Goal: Information Seeking & Learning: Learn about a topic

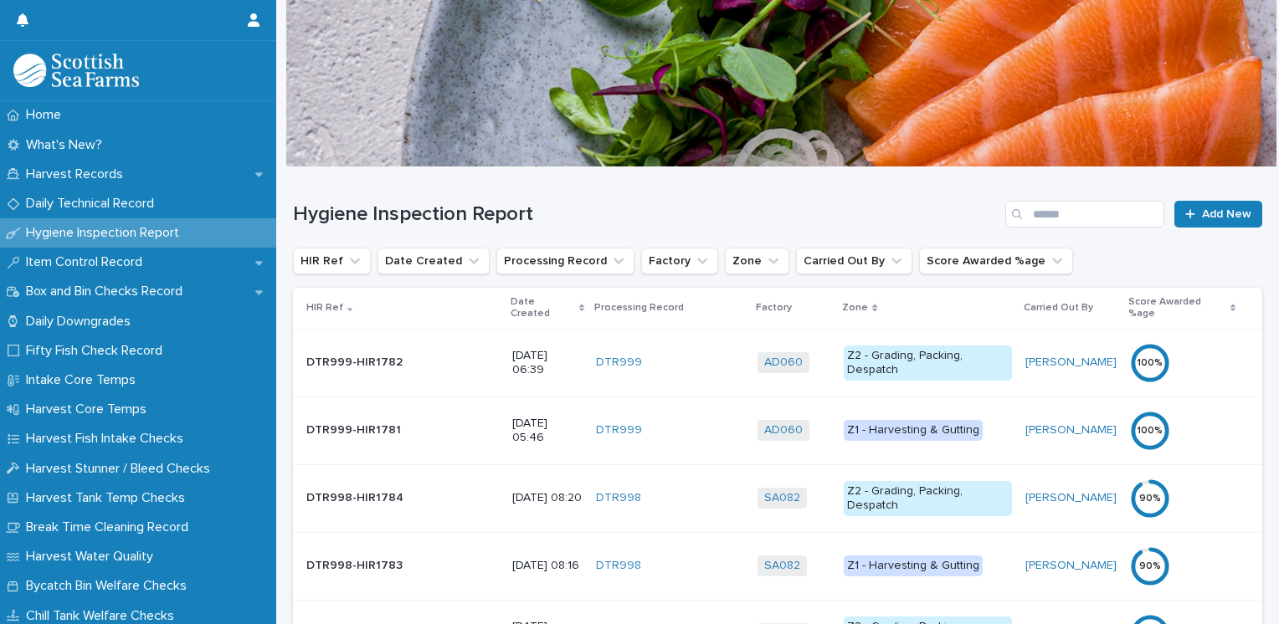
click at [510, 300] on p "Date Created" at bounding box center [542, 308] width 64 height 31
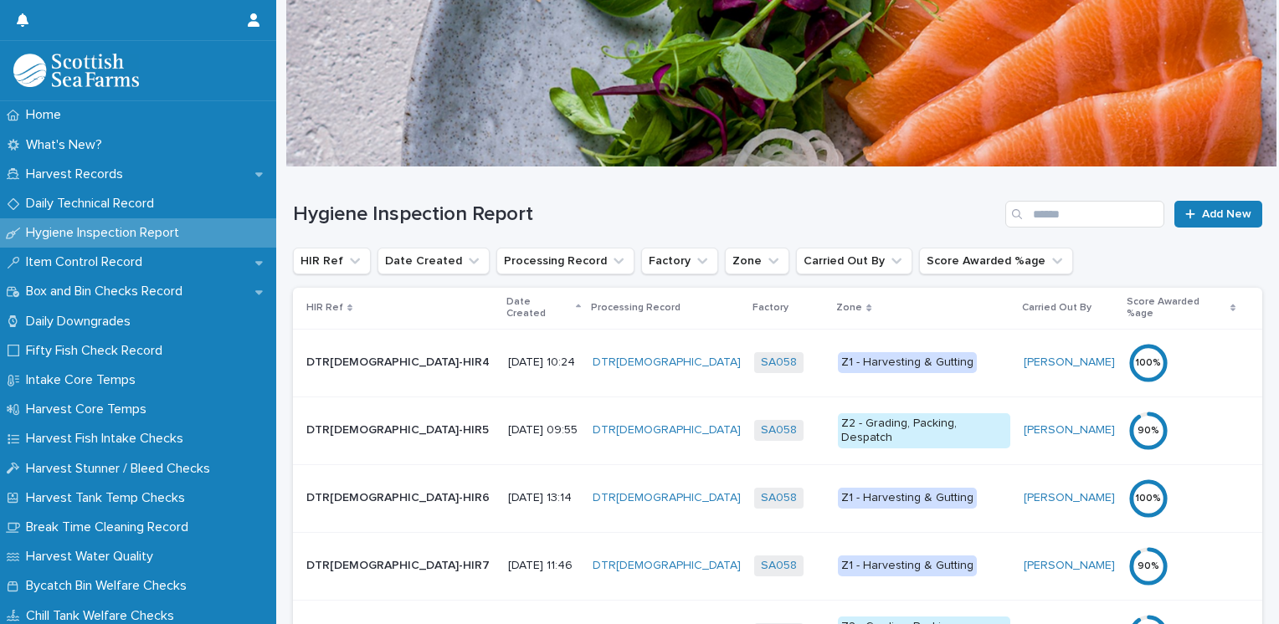
click at [506, 304] on p "Date Created" at bounding box center [538, 308] width 65 height 31
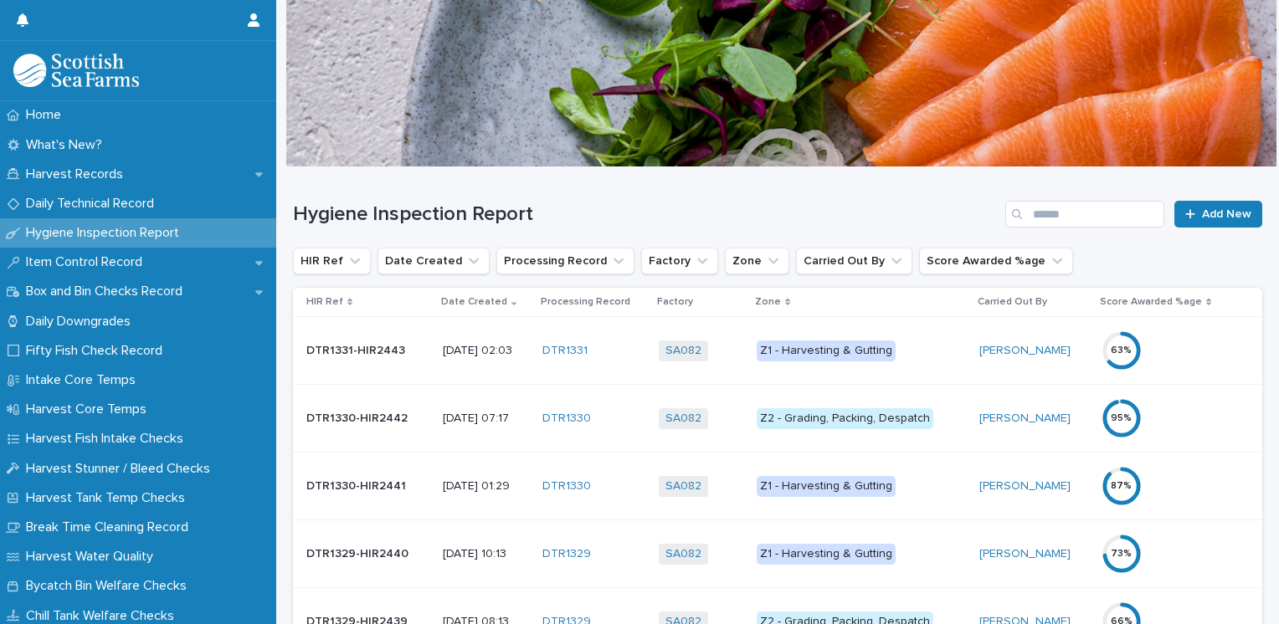
click at [823, 346] on div "Z1 - Harvesting & Gutting" at bounding box center [825, 351] width 139 height 21
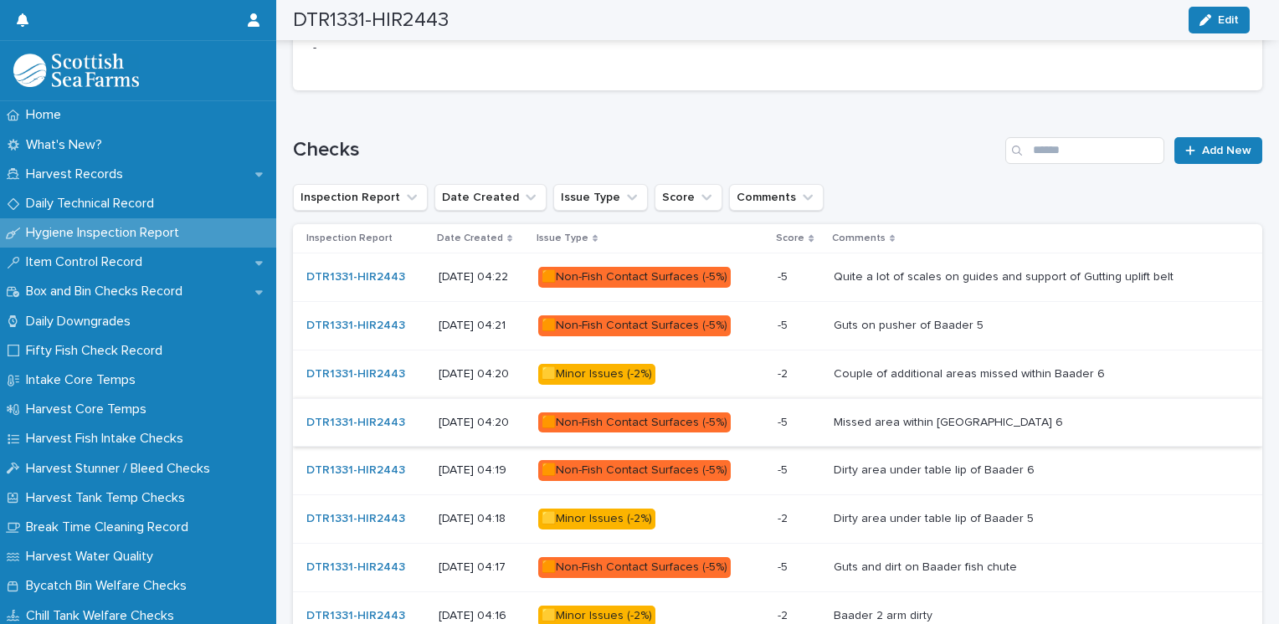
scroll to position [823, 0]
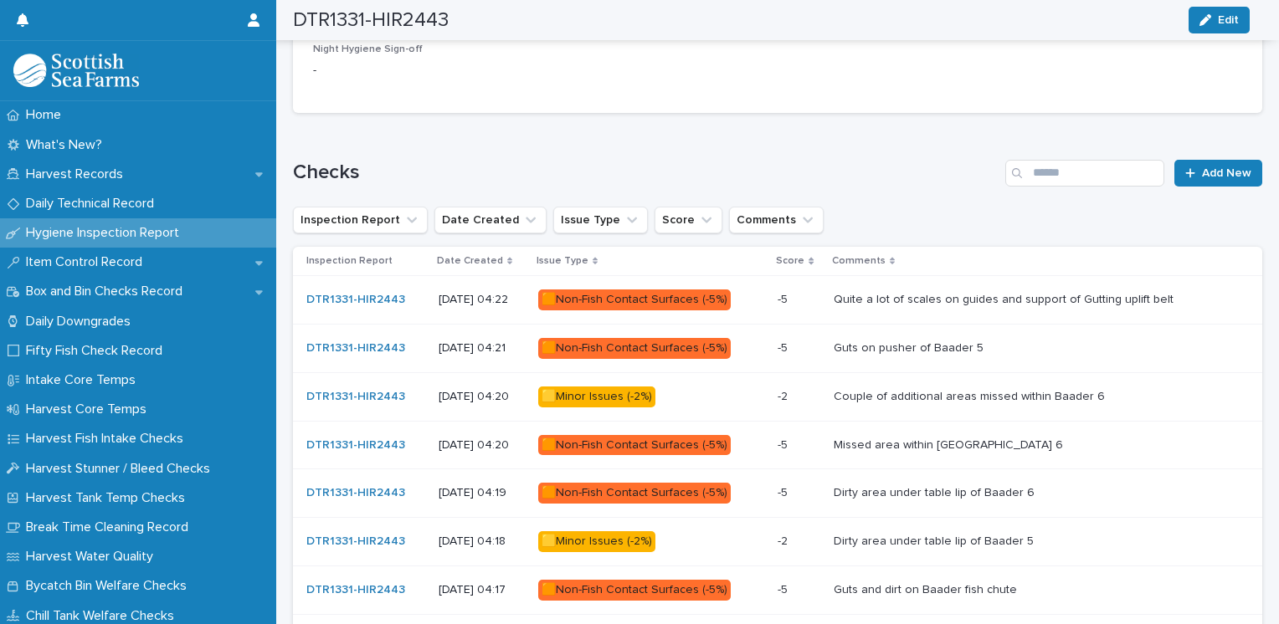
click at [882, 293] on p "Quite a lot of scales on guides and support of Gutting uplift belt" at bounding box center [1004, 299] width 343 height 18
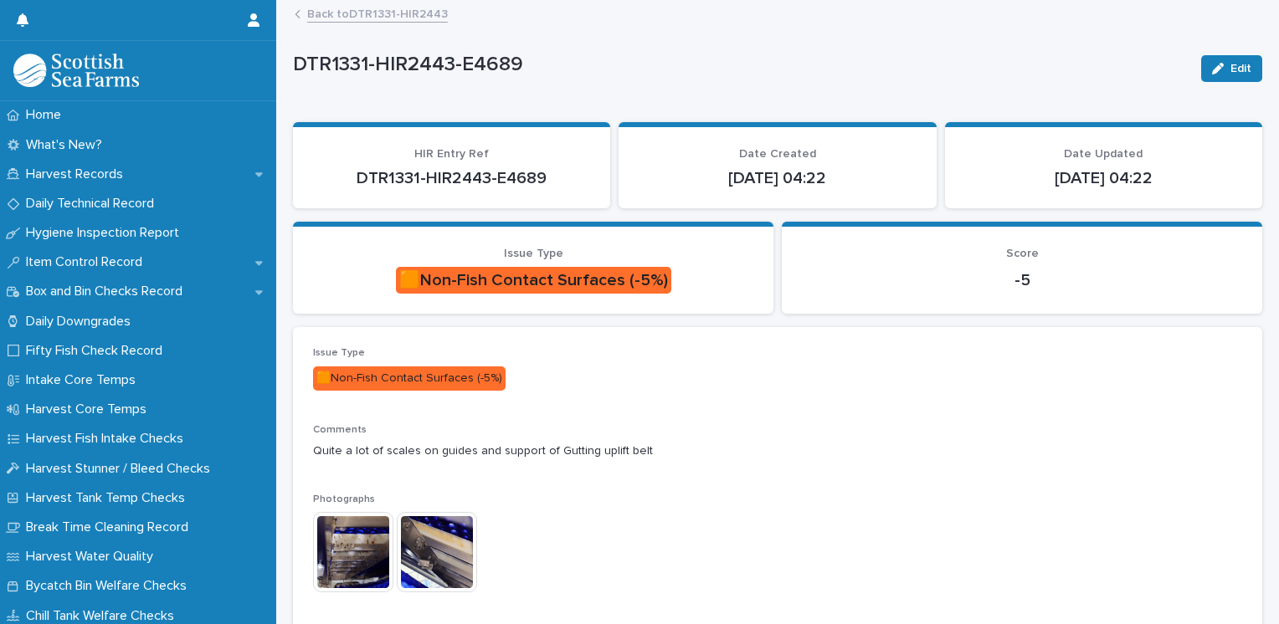
click at [344, 560] on img at bounding box center [353, 552] width 80 height 80
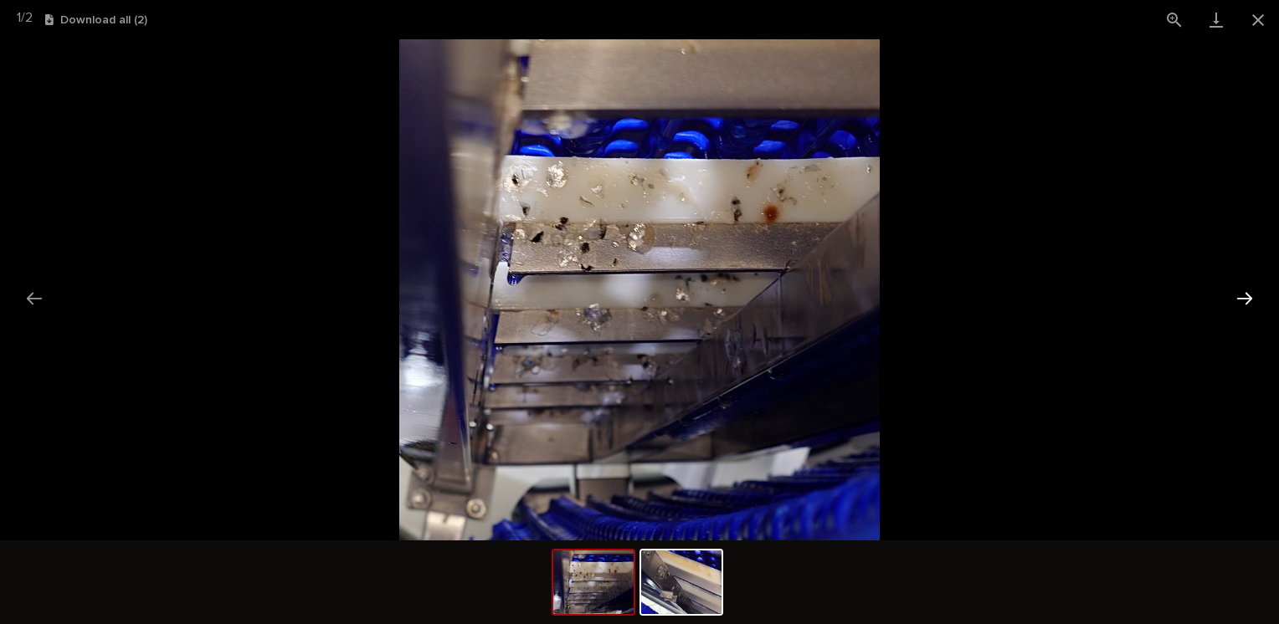
click at [1249, 300] on button "Next slide" at bounding box center [1244, 298] width 35 height 33
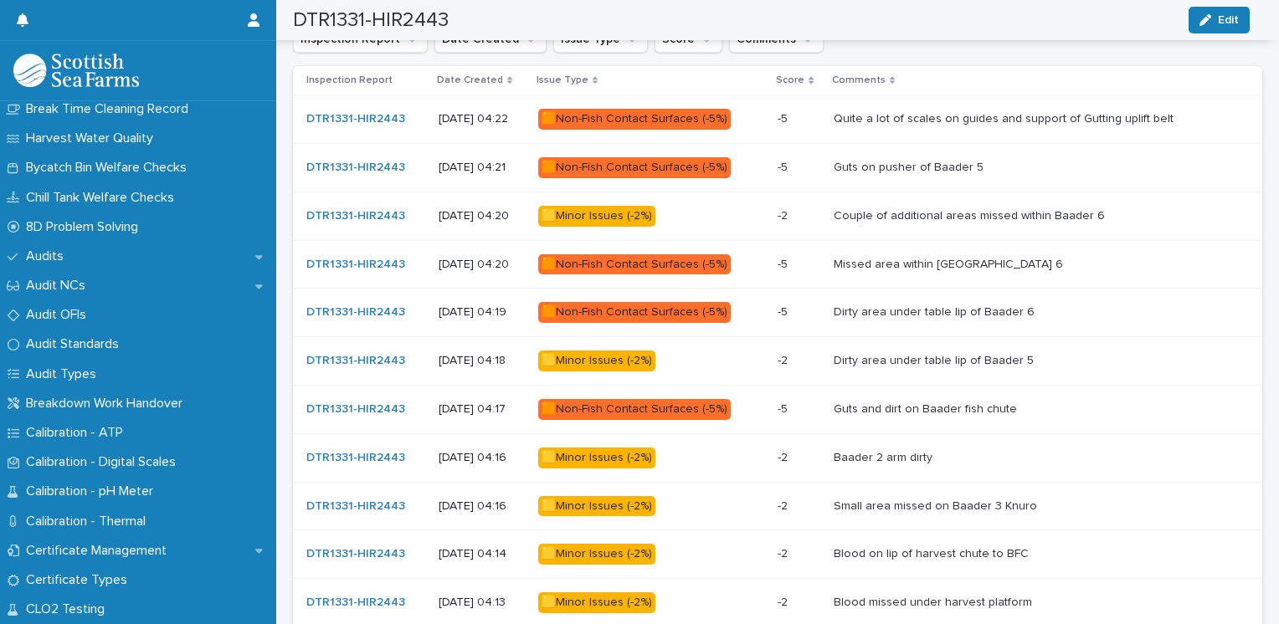
scroll to position [1158, 0]
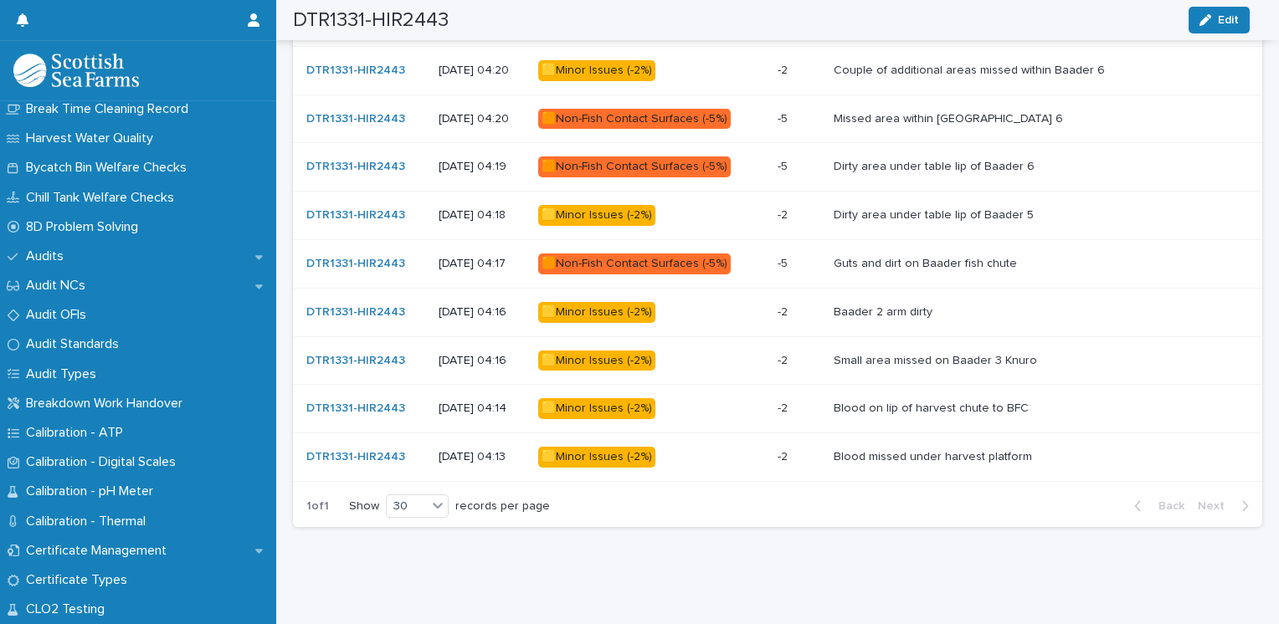
click at [628, 398] on div "🟨Minor Issues (-2%)" at bounding box center [596, 408] width 117 height 21
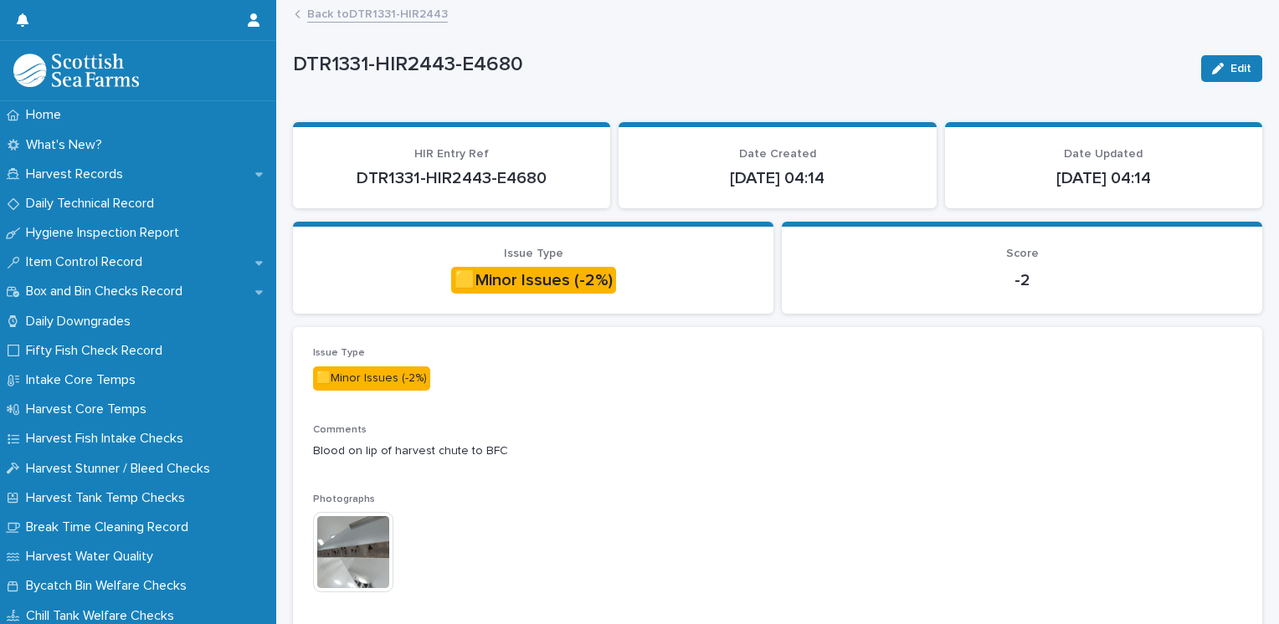
click at [355, 535] on img at bounding box center [353, 552] width 80 height 80
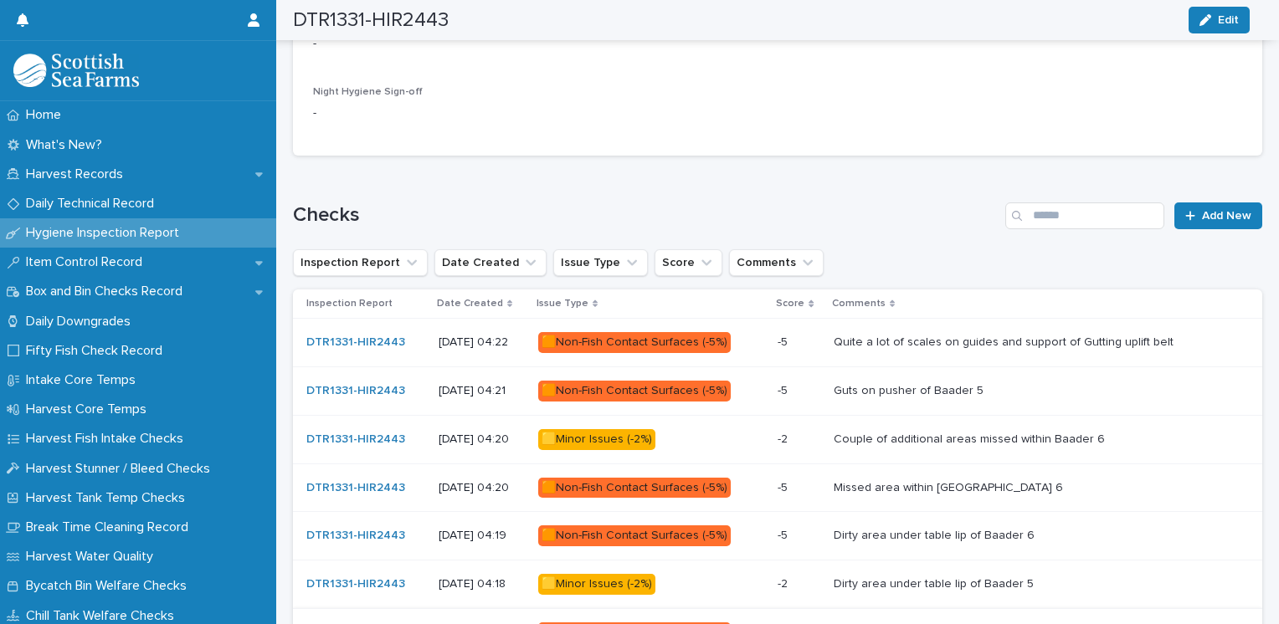
scroll to position [753, 0]
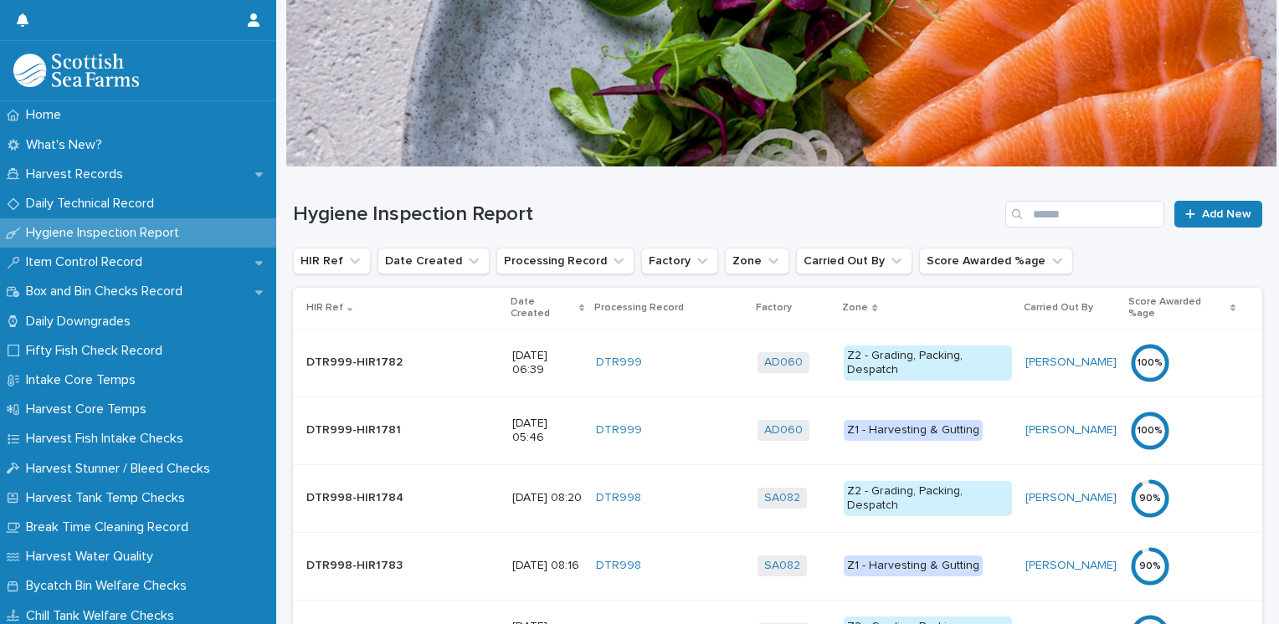
click at [510, 300] on p "Date Created" at bounding box center [542, 308] width 64 height 31
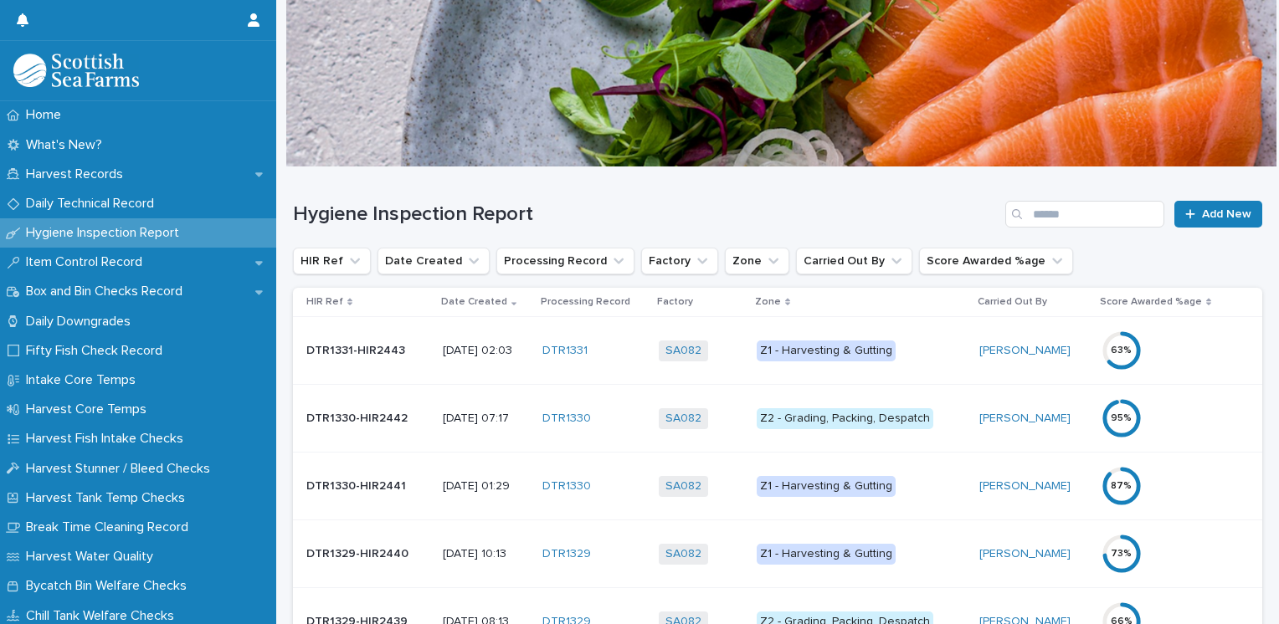
click at [790, 354] on div "Z1 - Harvesting & Gutting" at bounding box center [825, 351] width 139 height 21
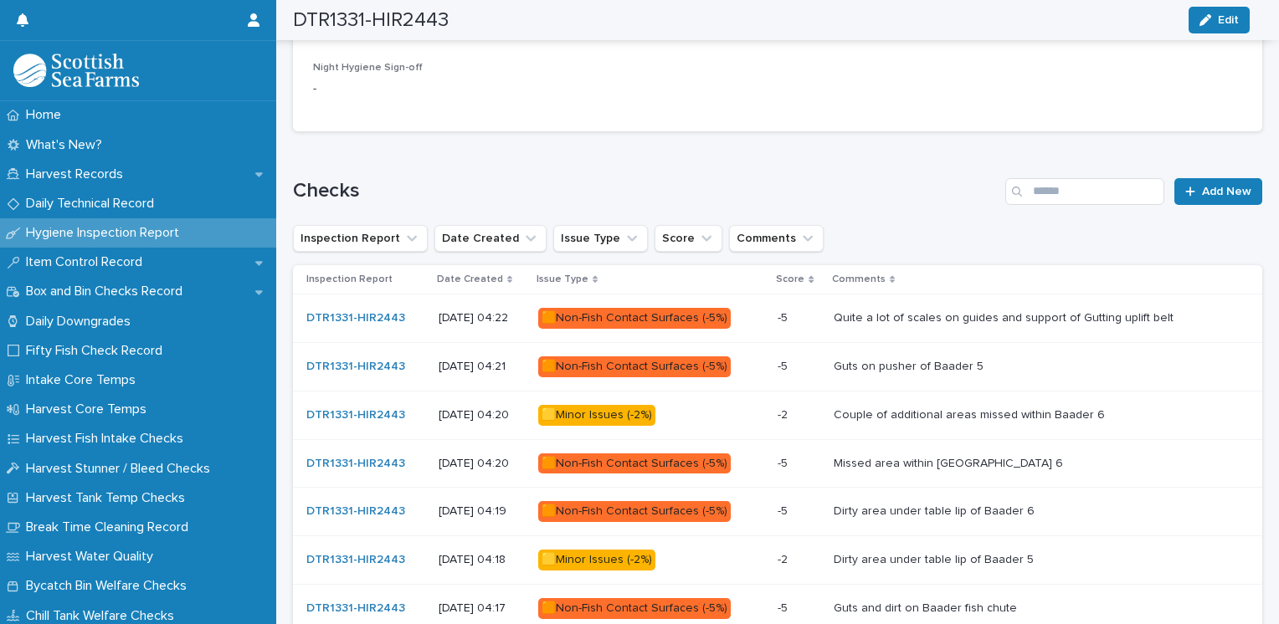
scroll to position [918, 0]
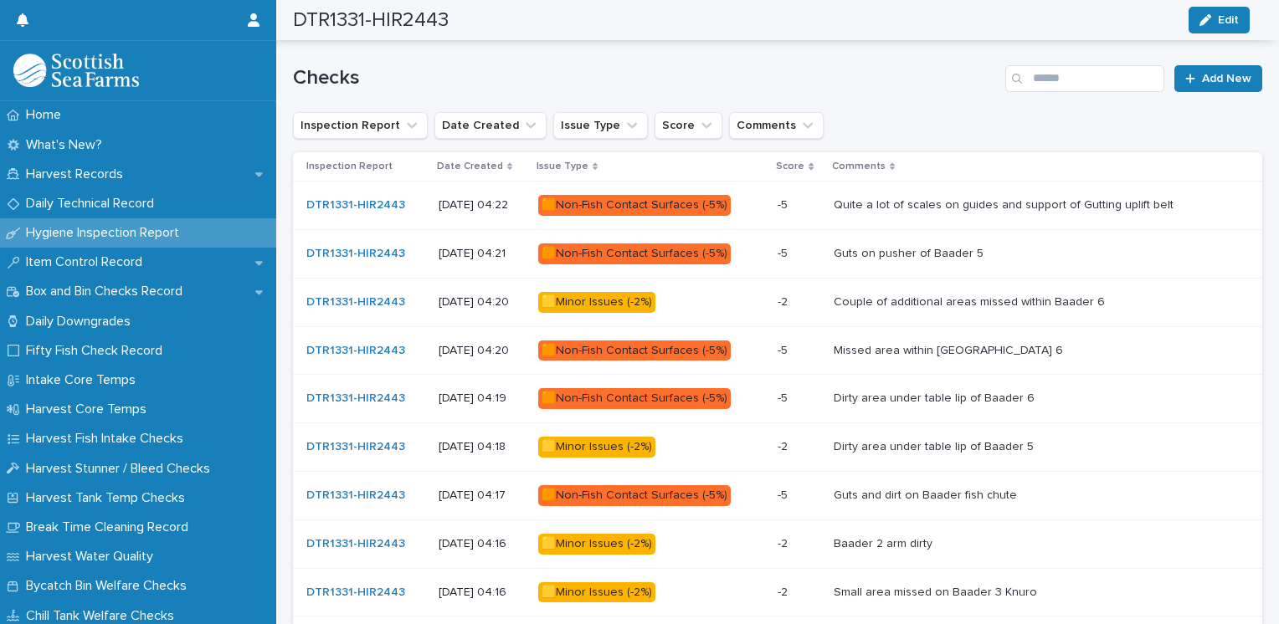
click at [684, 201] on div "🟧Non-Fish Contact Surfaces (-5%)" at bounding box center [634, 205] width 192 height 21
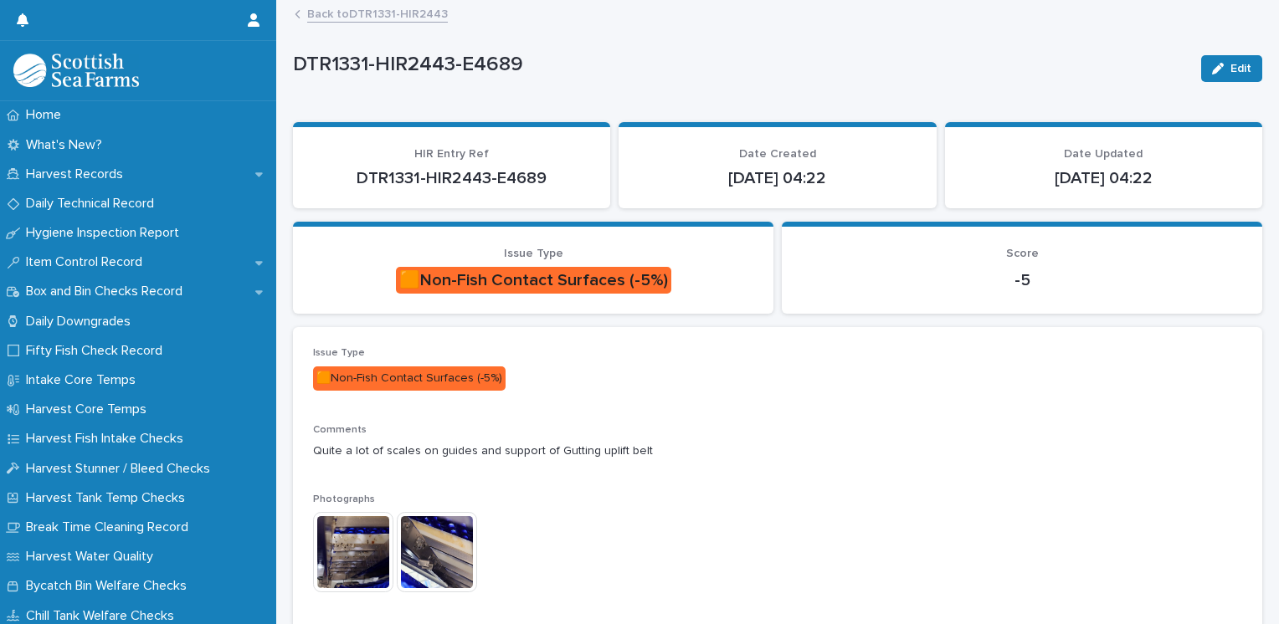
click at [360, 551] on img at bounding box center [353, 552] width 80 height 80
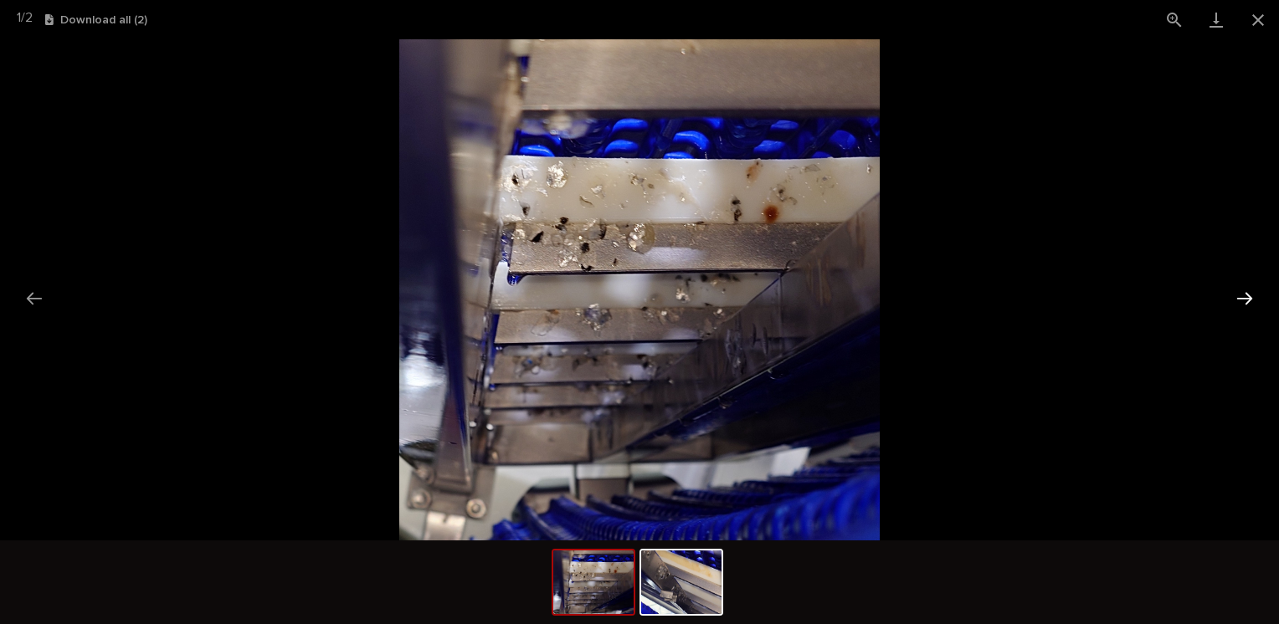
click at [1253, 299] on button "Next slide" at bounding box center [1244, 298] width 35 height 33
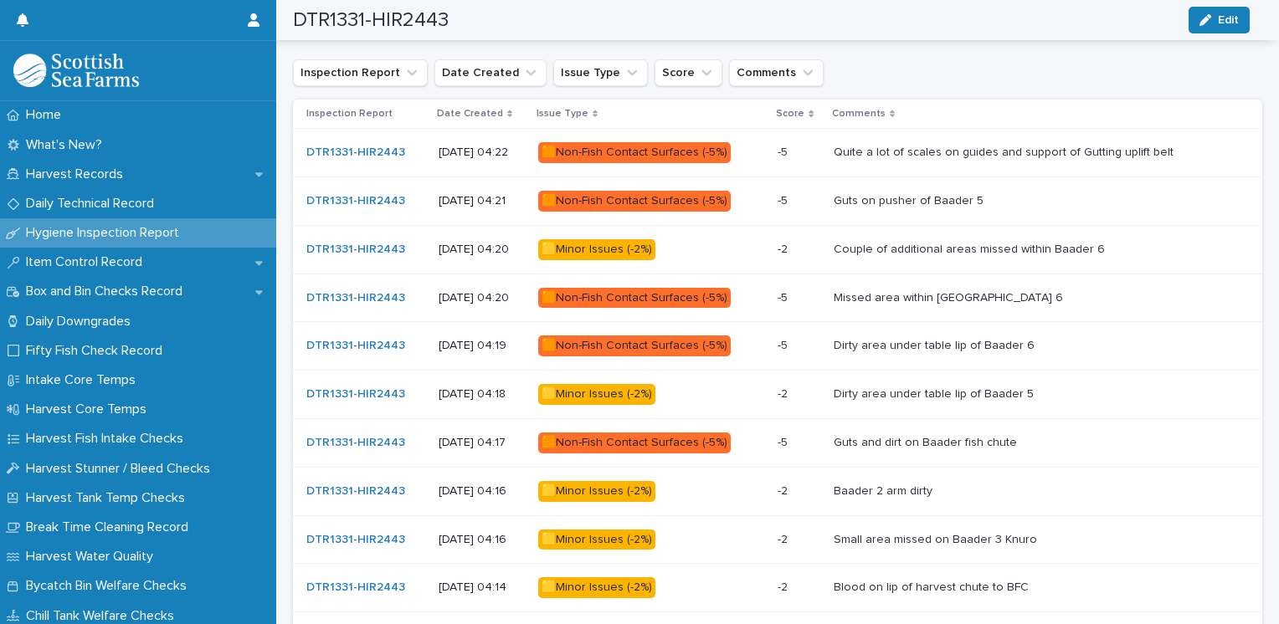
scroll to position [1004, 0]
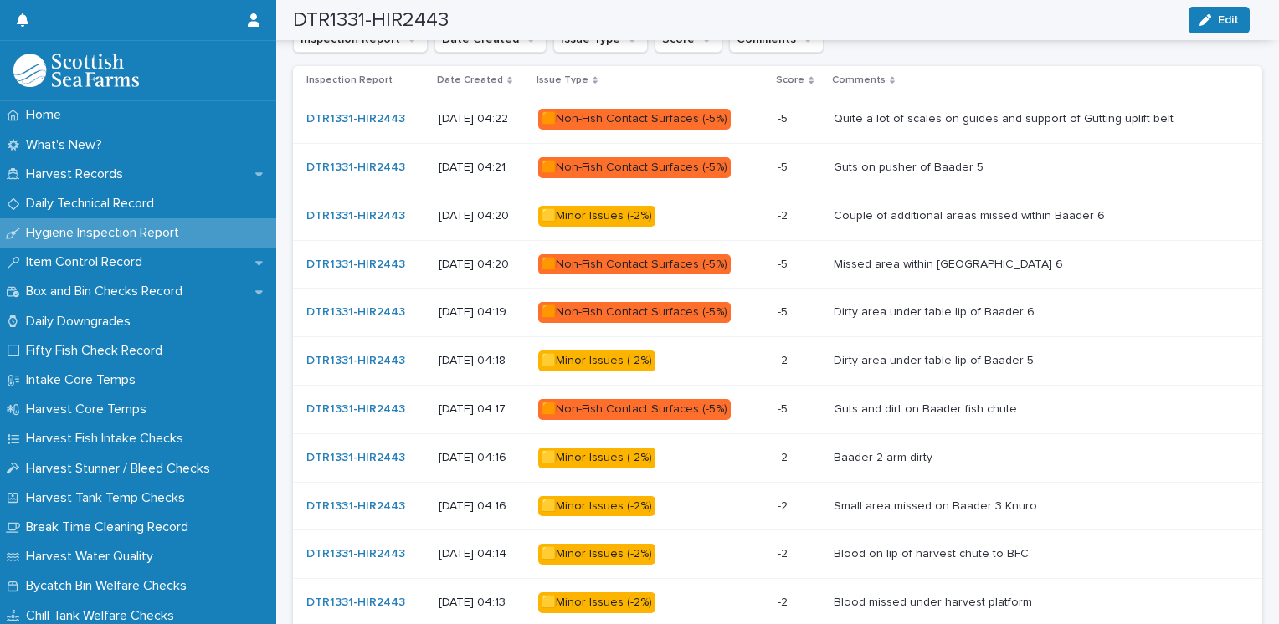
click at [673, 265] on div "🟧Non-Fish Contact Surfaces (-5%)" at bounding box center [634, 264] width 192 height 21
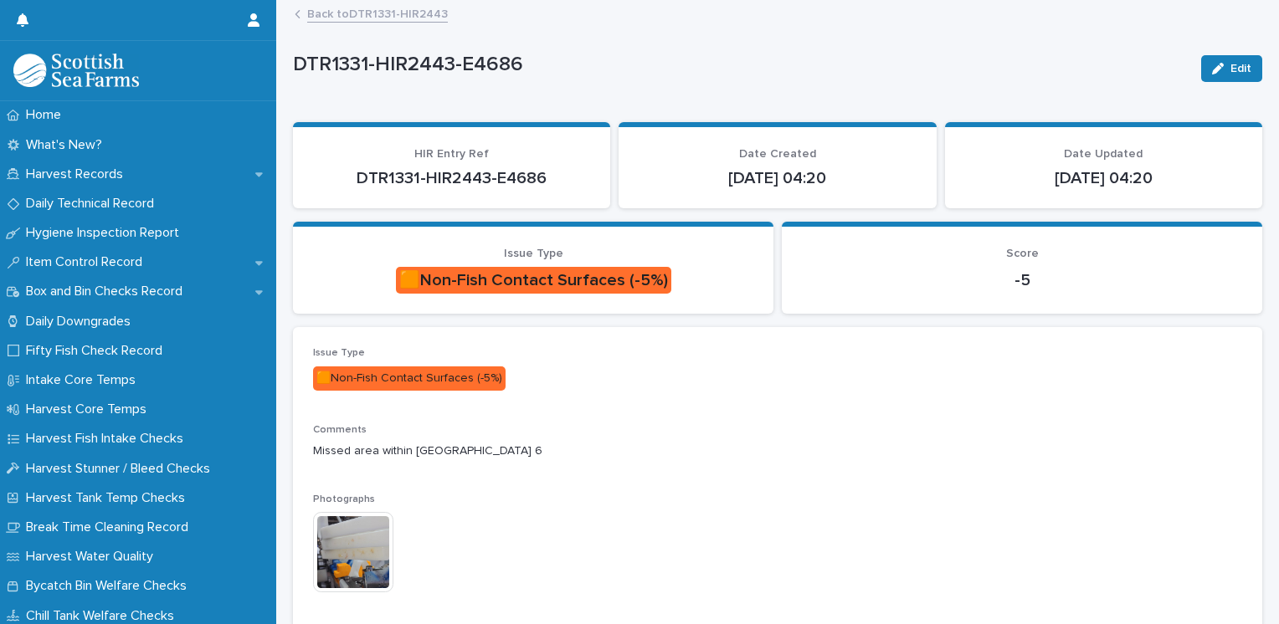
click at [333, 554] on img at bounding box center [353, 552] width 80 height 80
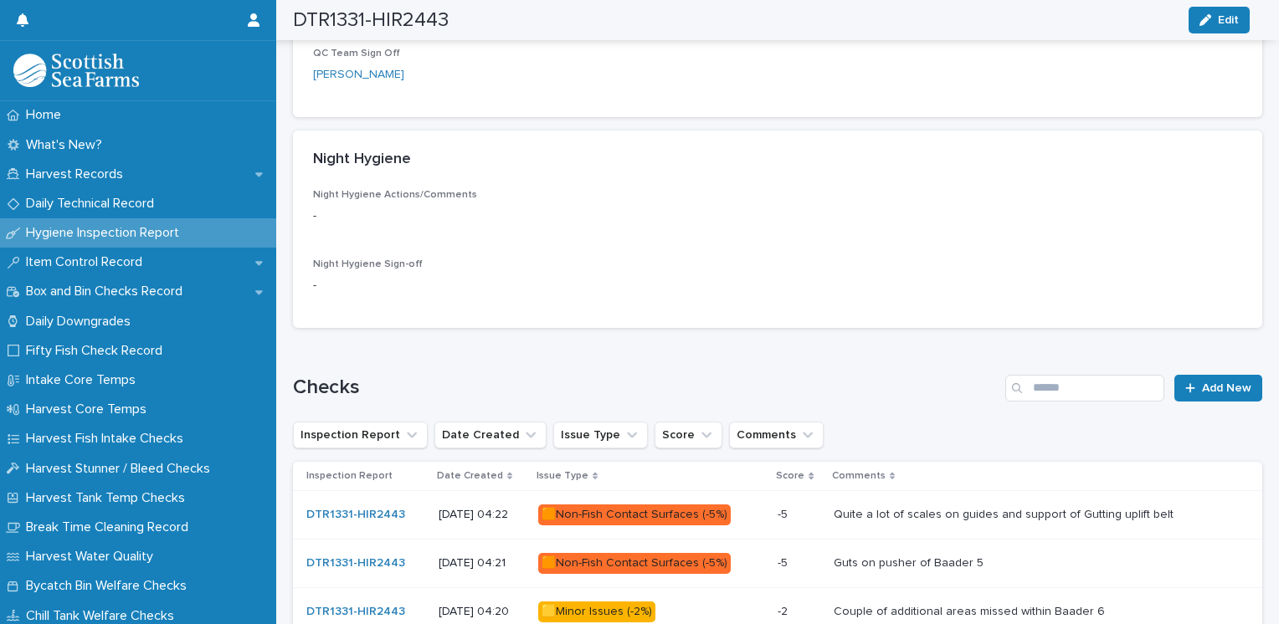
scroll to position [837, 0]
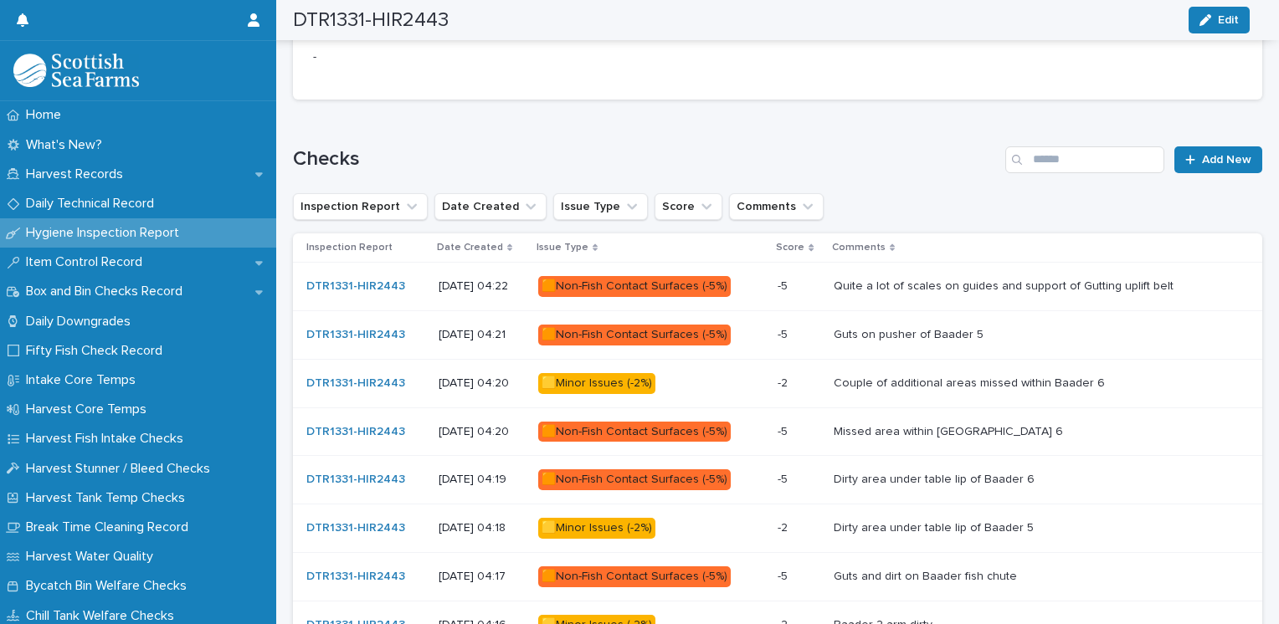
click at [666, 336] on div "🟧Non-Fish Contact Surfaces (-5%)" at bounding box center [634, 335] width 192 height 21
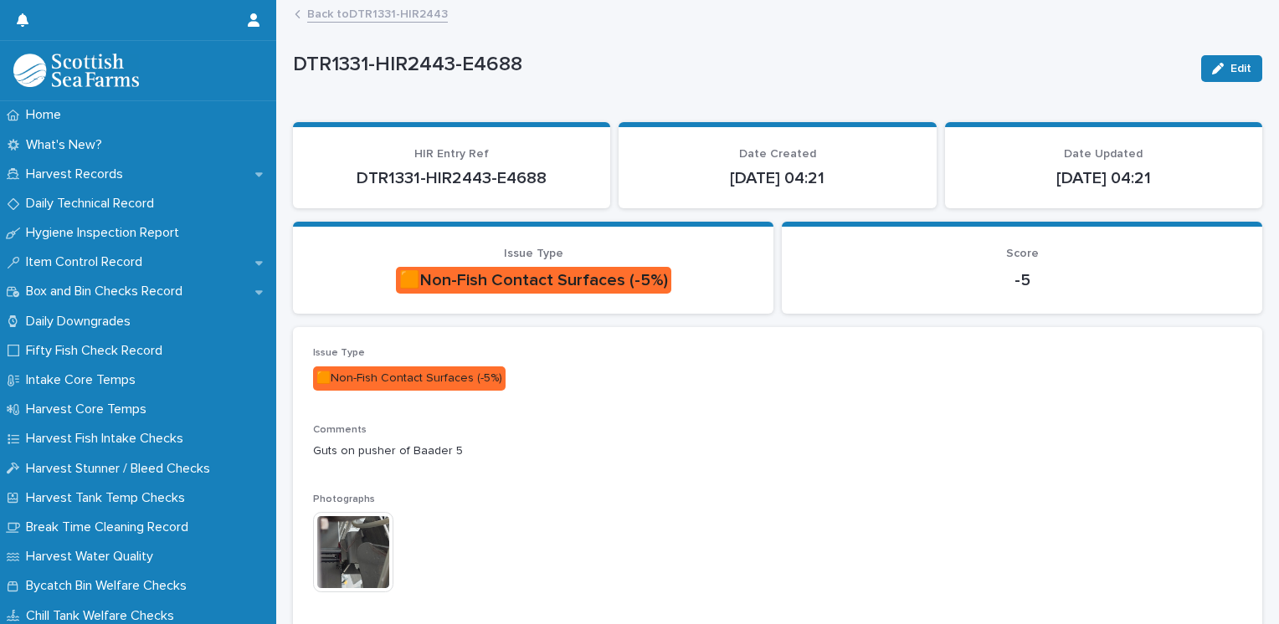
click at [360, 558] on img at bounding box center [353, 552] width 80 height 80
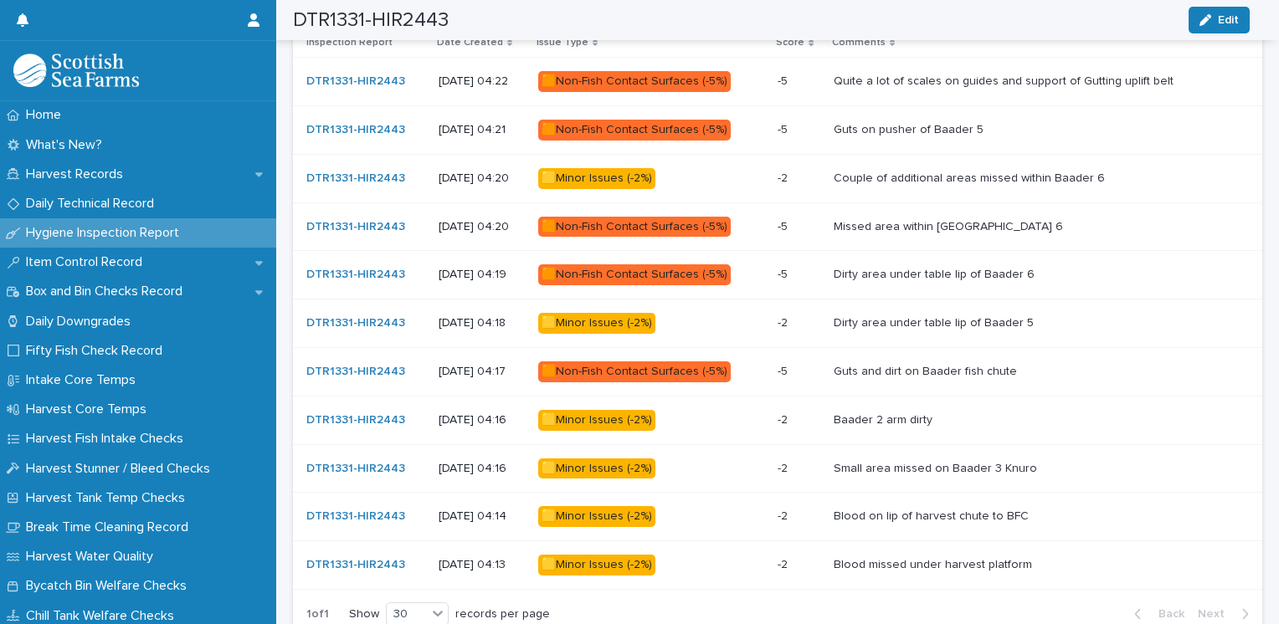
scroll to position [1158, 0]
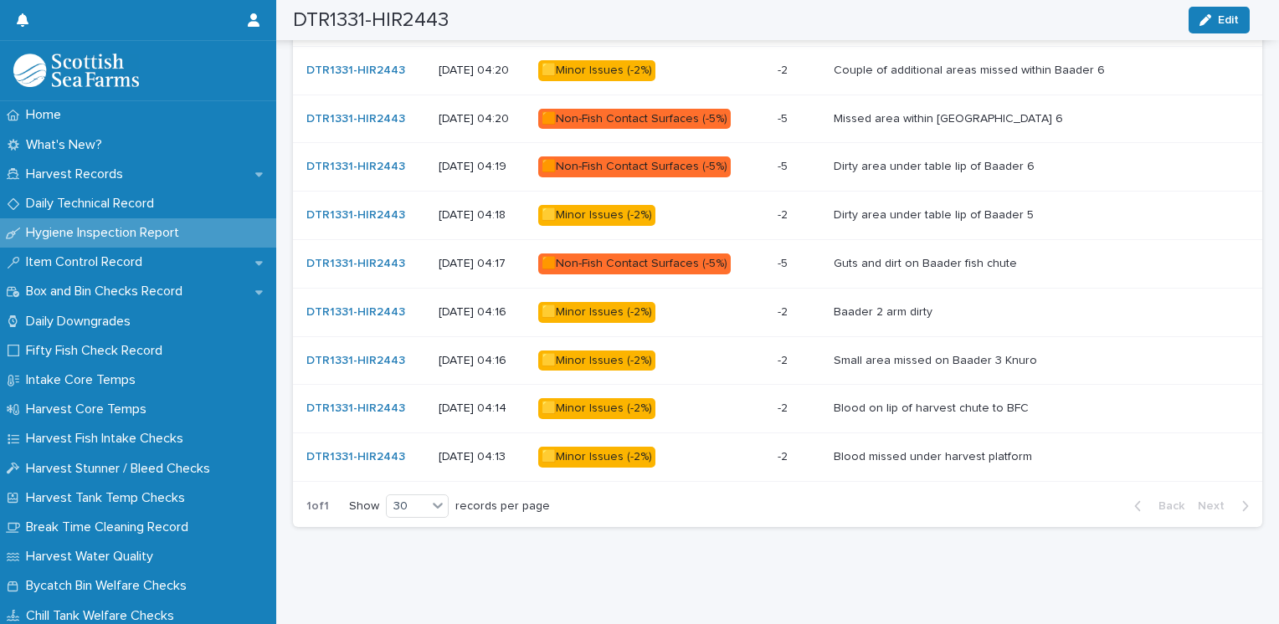
click at [649, 352] on div "🟨Minor Issues (-2%)" at bounding box center [596, 361] width 117 height 21
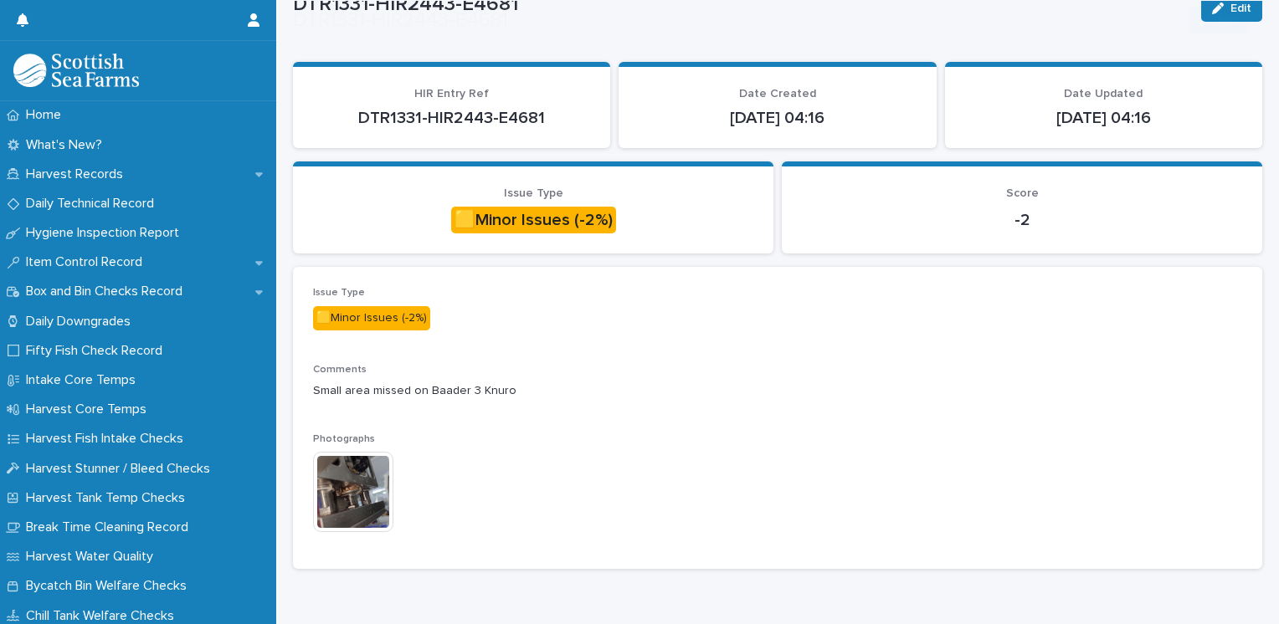
scroll to position [114, 0]
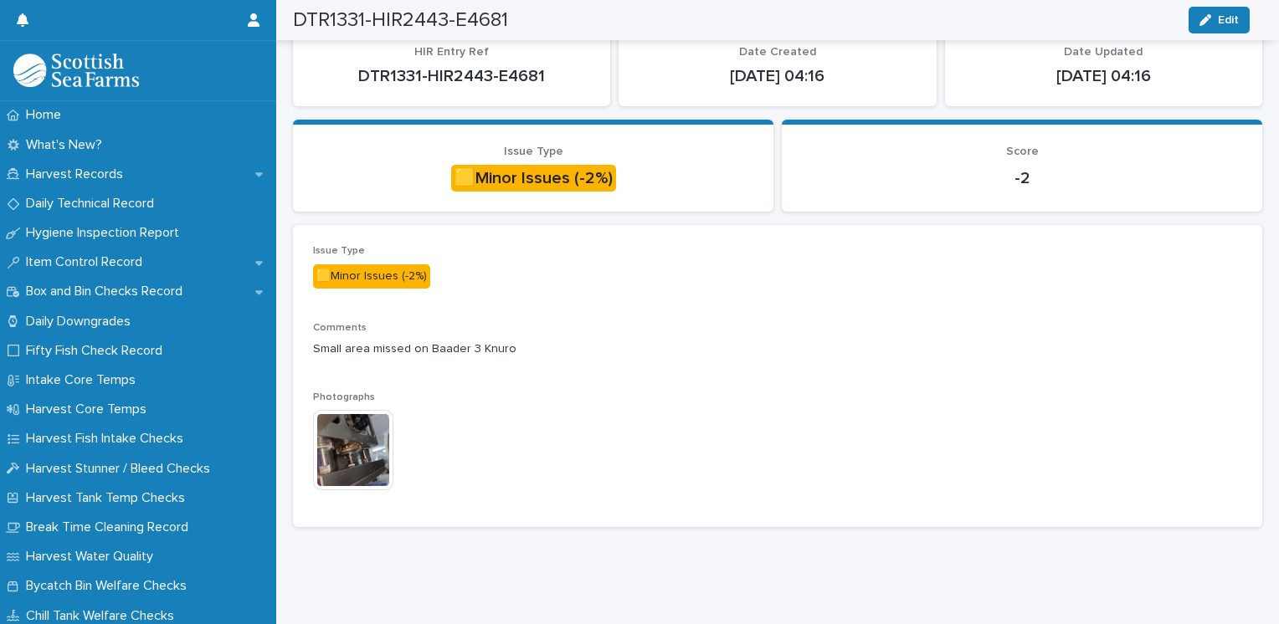
click at [349, 431] on img at bounding box center [353, 450] width 80 height 80
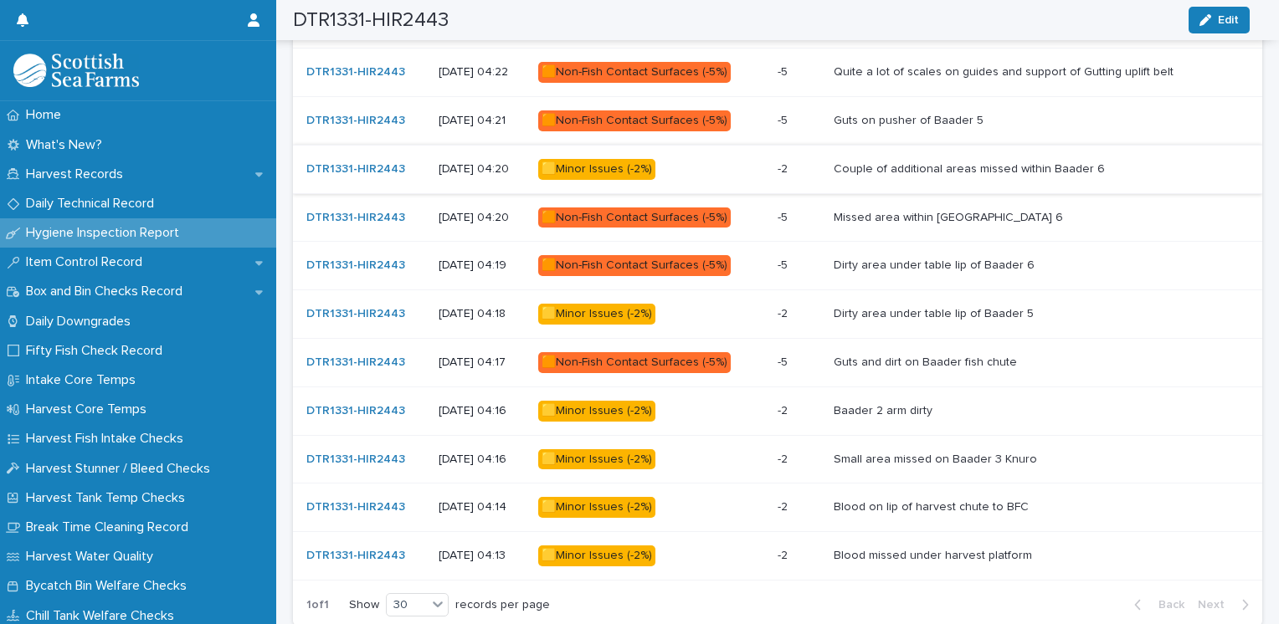
scroll to position [1024, 0]
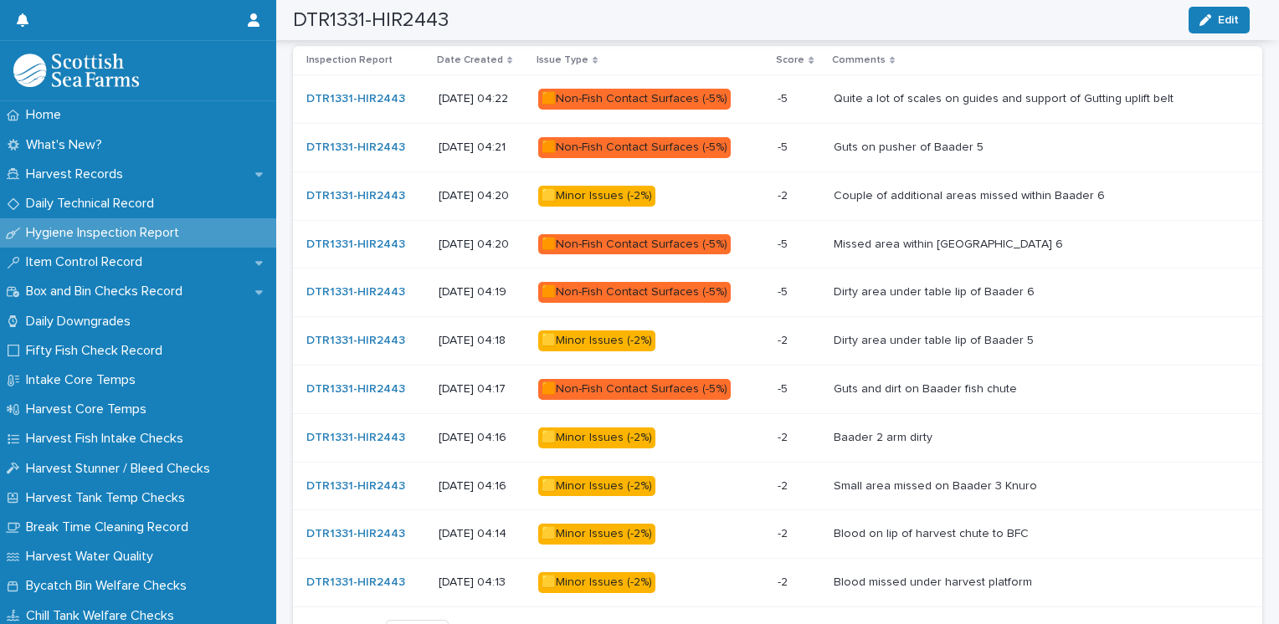
click at [609, 341] on div "🟨Minor Issues (-2%)" at bounding box center [596, 341] width 117 height 21
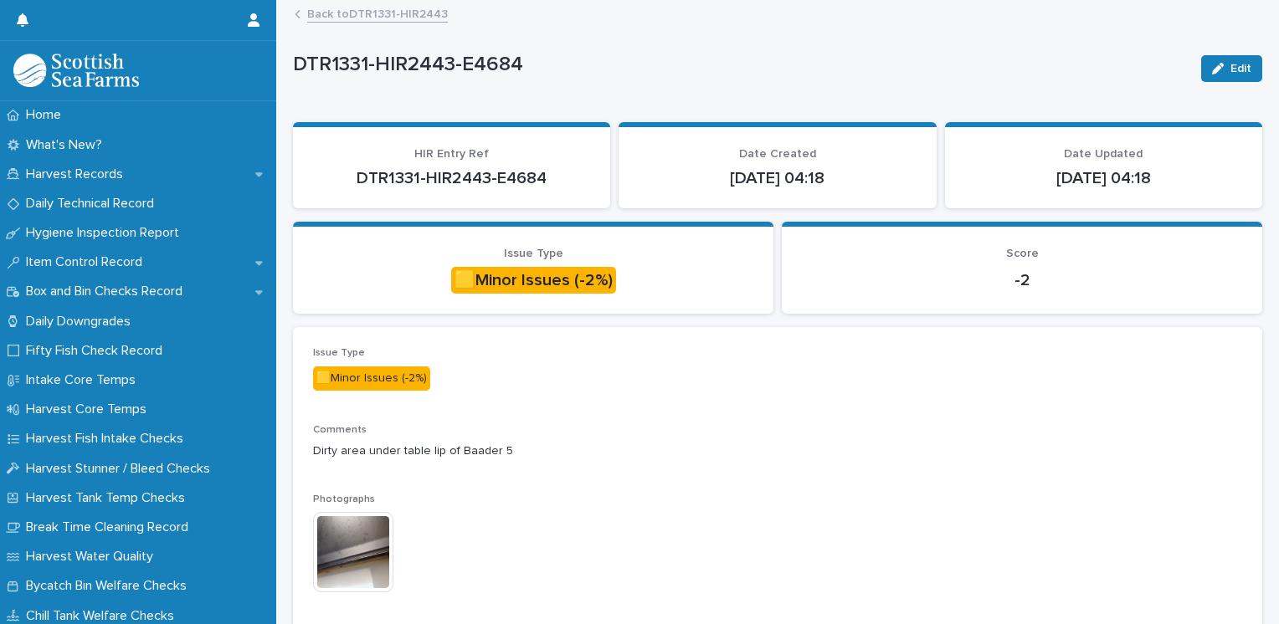
click at [354, 556] on img at bounding box center [353, 552] width 80 height 80
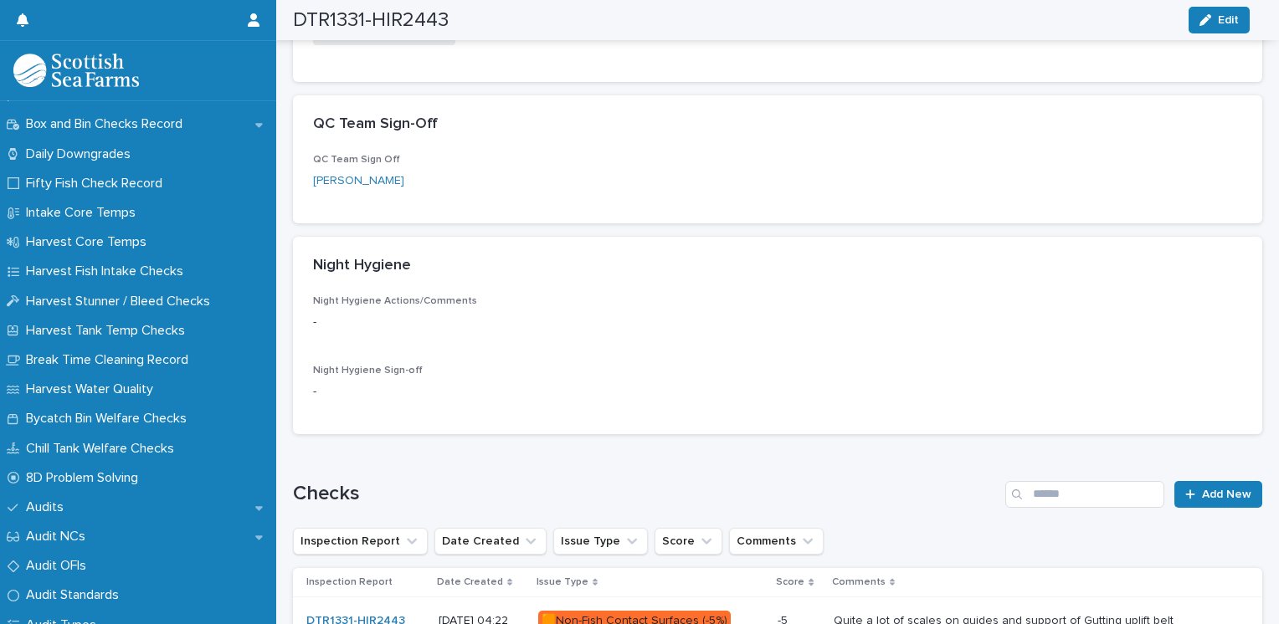
scroll to position [837, 0]
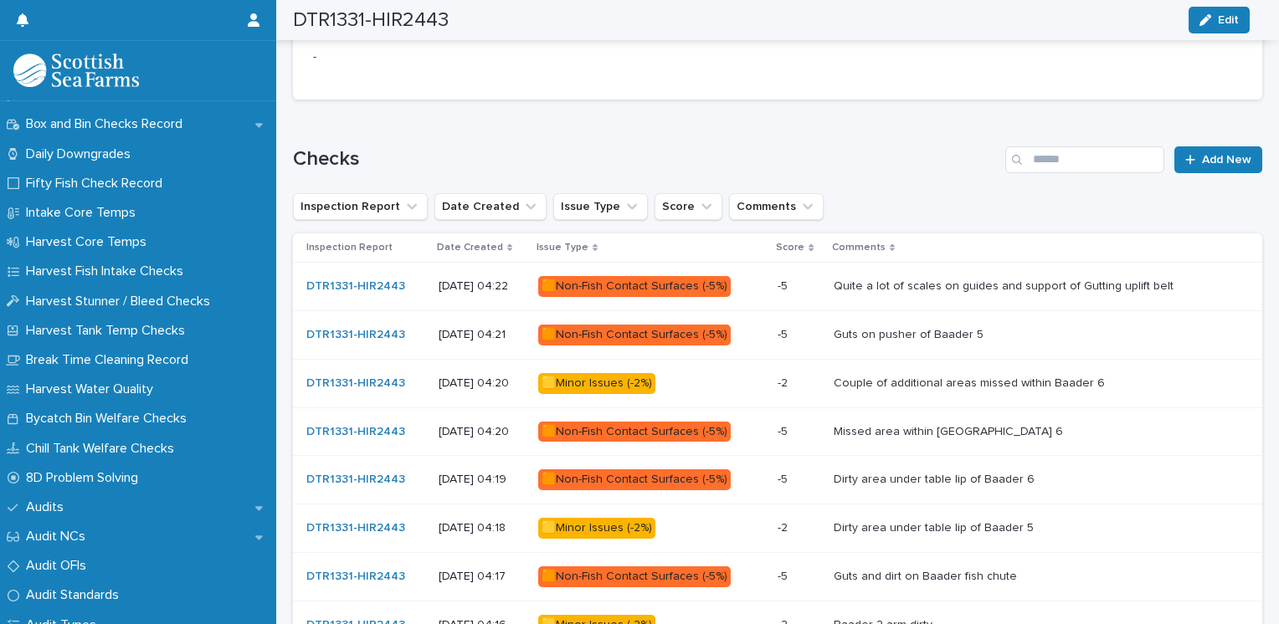
click at [703, 337] on div "🟧Non-Fish Contact Surfaces (-5%)" at bounding box center [634, 335] width 192 height 21
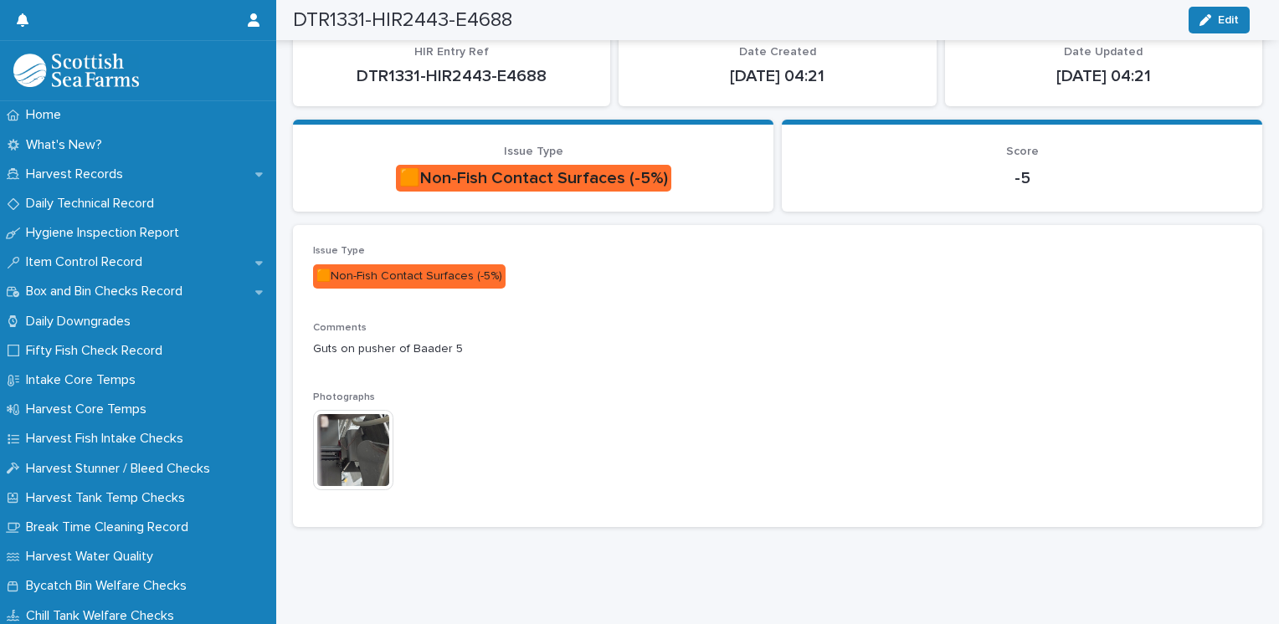
scroll to position [100, 0]
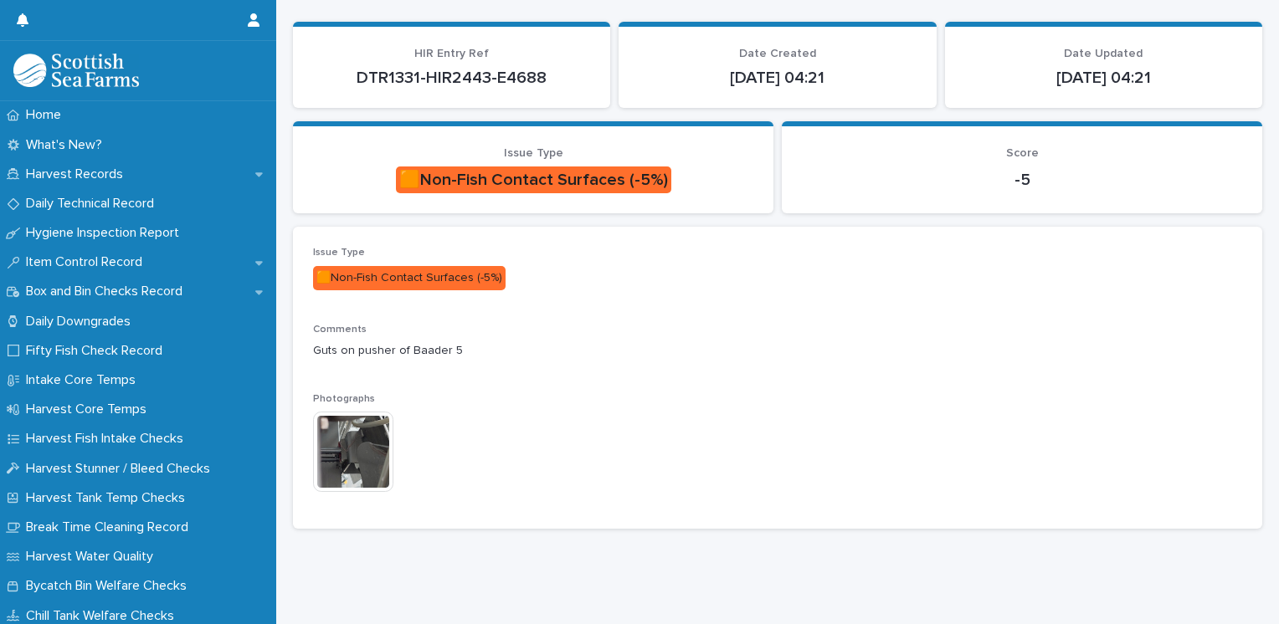
click at [344, 468] on img at bounding box center [353, 452] width 80 height 80
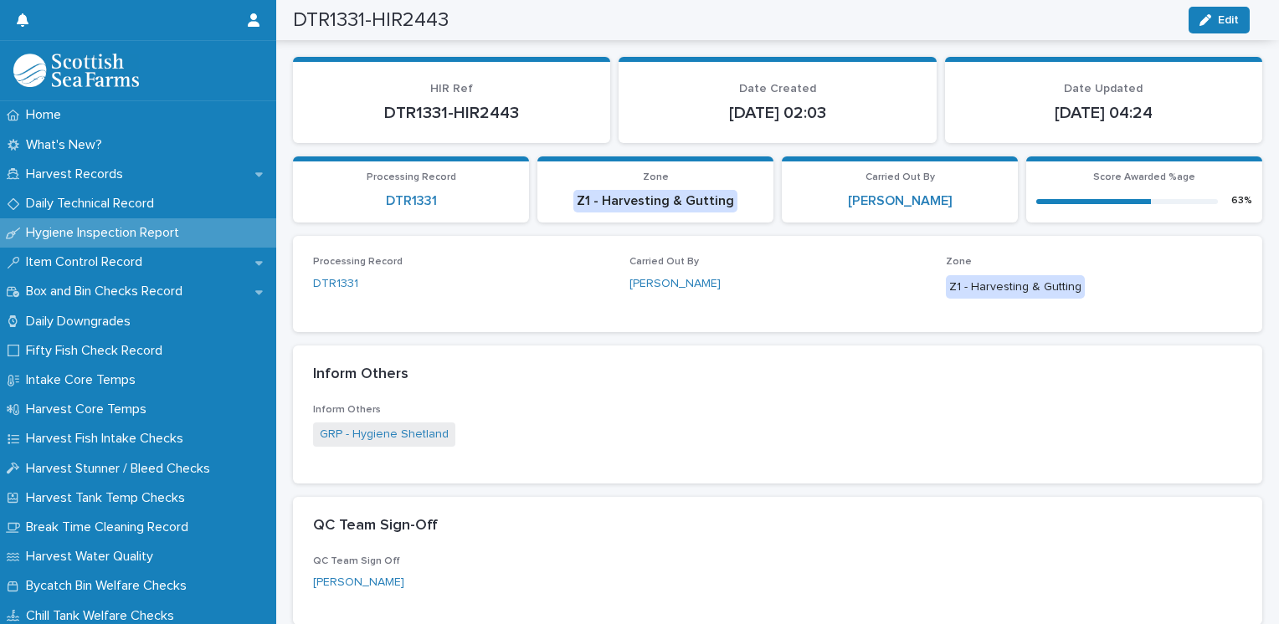
scroll to position [341, 0]
